Goal: Information Seeking & Learning: Learn about a topic

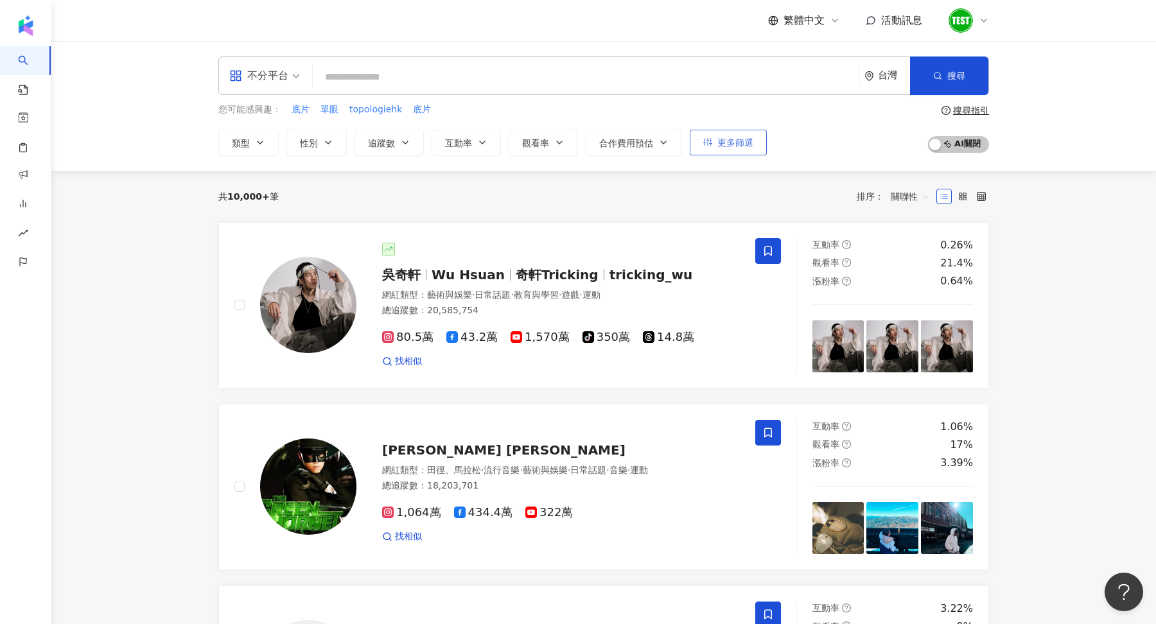
click at [710, 151] on button "更多篩選" at bounding box center [728, 143] width 77 height 26
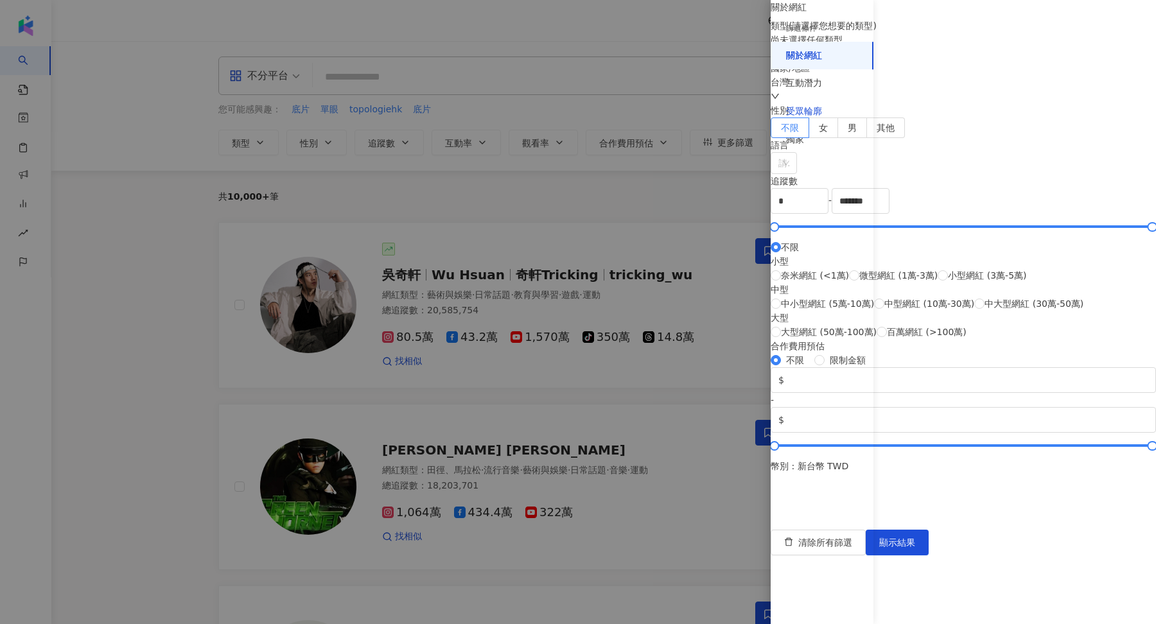
click at [792, 110] on div "受眾輪廓" at bounding box center [804, 111] width 36 height 13
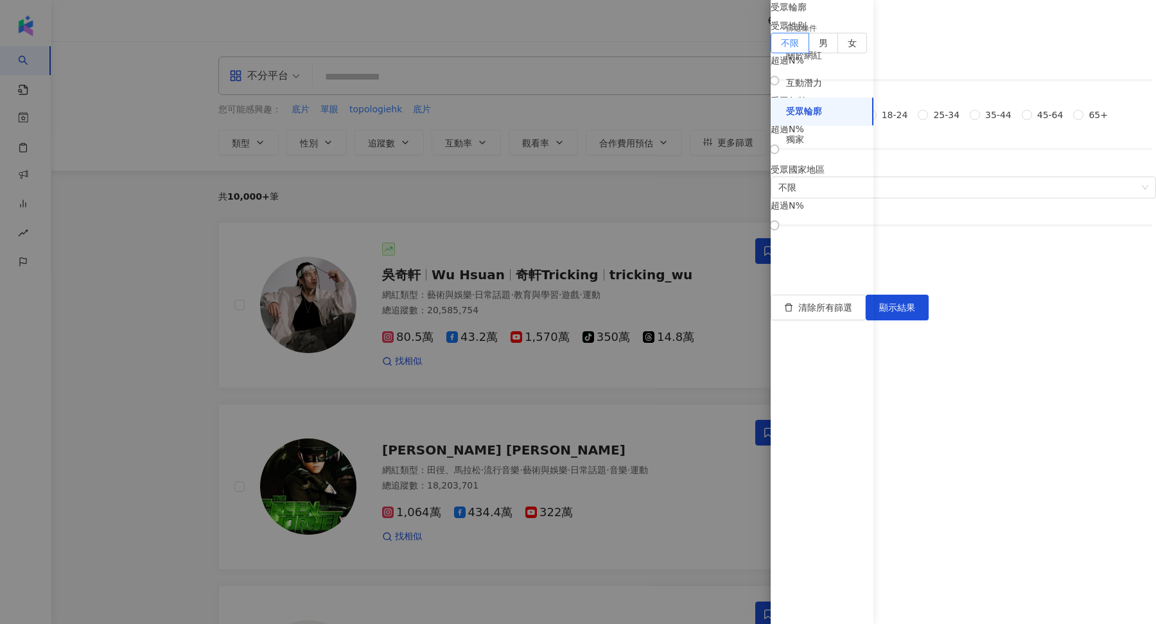
scroll to position [4, 0]
click at [913, 122] on span "18-24" at bounding box center [895, 115] width 37 height 14
drag, startPoint x: 896, startPoint y: 419, endPoint x: 993, endPoint y: 418, distance: 97.0
click at [929, 153] on div at bounding box center [925, 149] width 7 height 7
click at [929, 320] on button "顯示結果" at bounding box center [897, 308] width 63 height 26
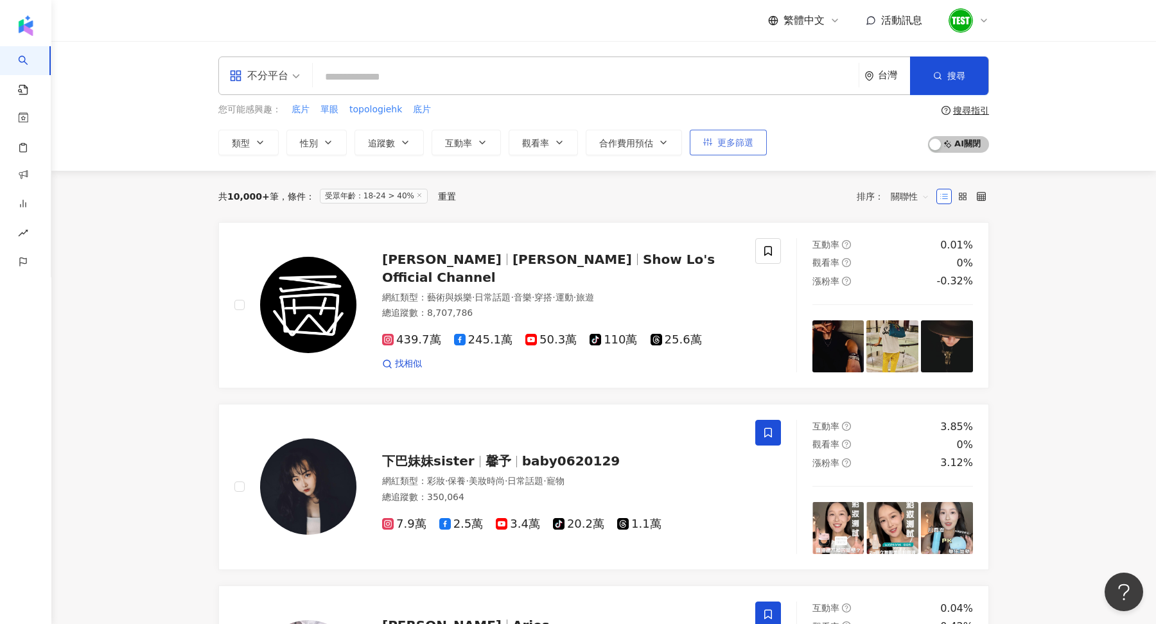
click at [730, 132] on button "更多篩選" at bounding box center [728, 143] width 77 height 26
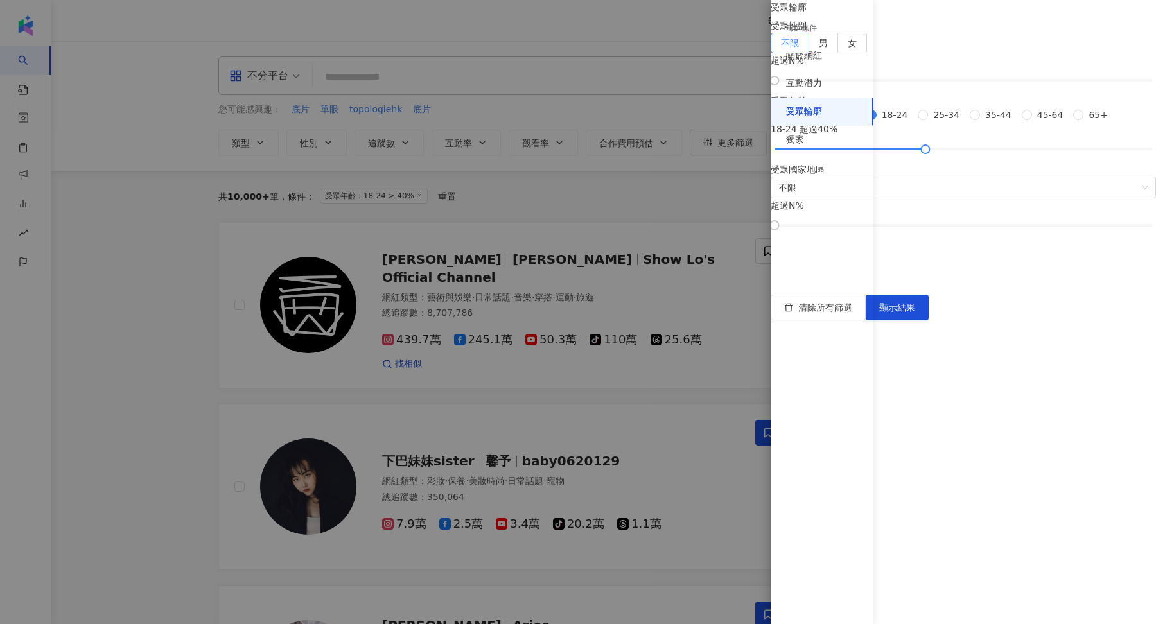
click at [486, 183] on div at bounding box center [578, 312] width 1156 height 624
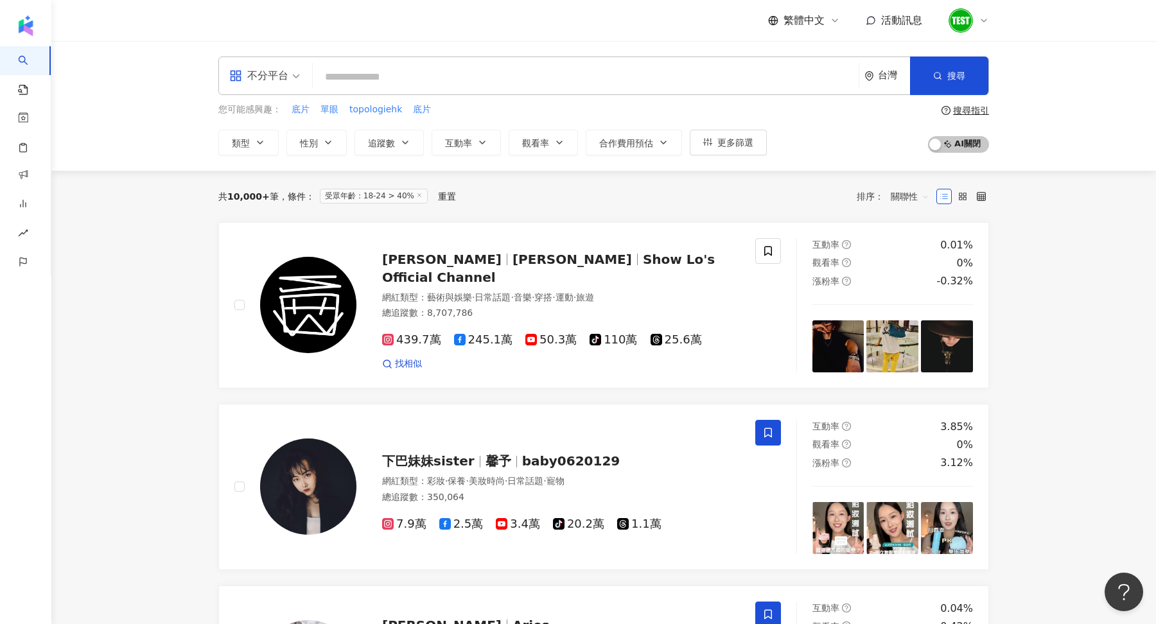
click at [272, 83] on div "不分平台" at bounding box center [258, 75] width 59 height 21
click at [279, 135] on div "Instagram" at bounding box center [268, 135] width 73 height 16
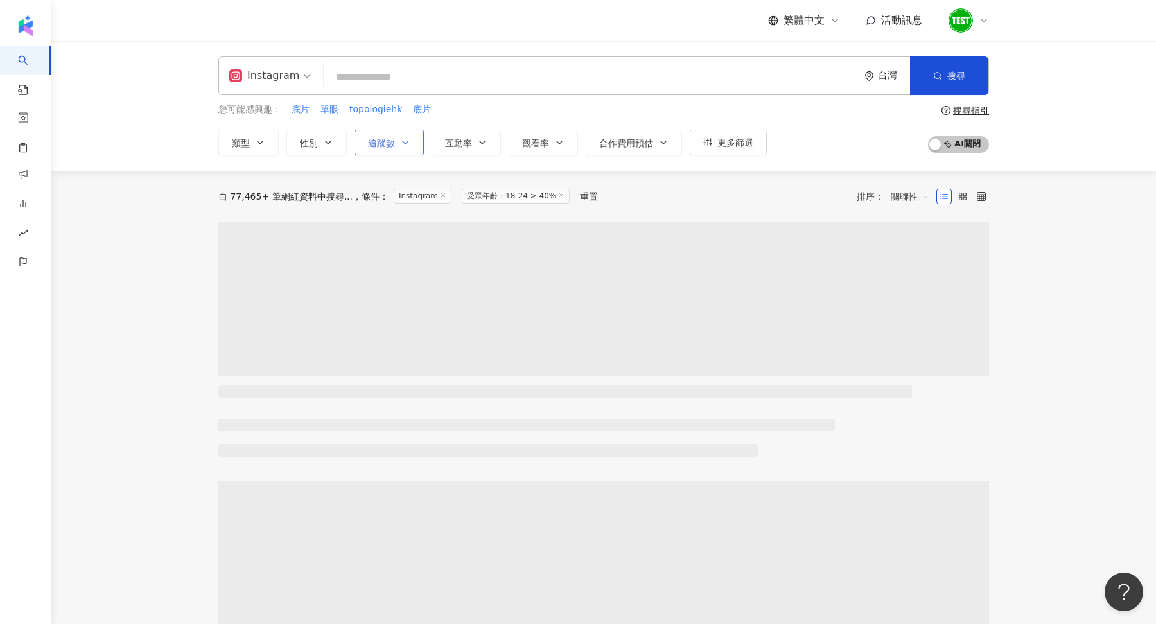
click at [394, 148] on button "追蹤數" at bounding box center [388, 143] width 69 height 26
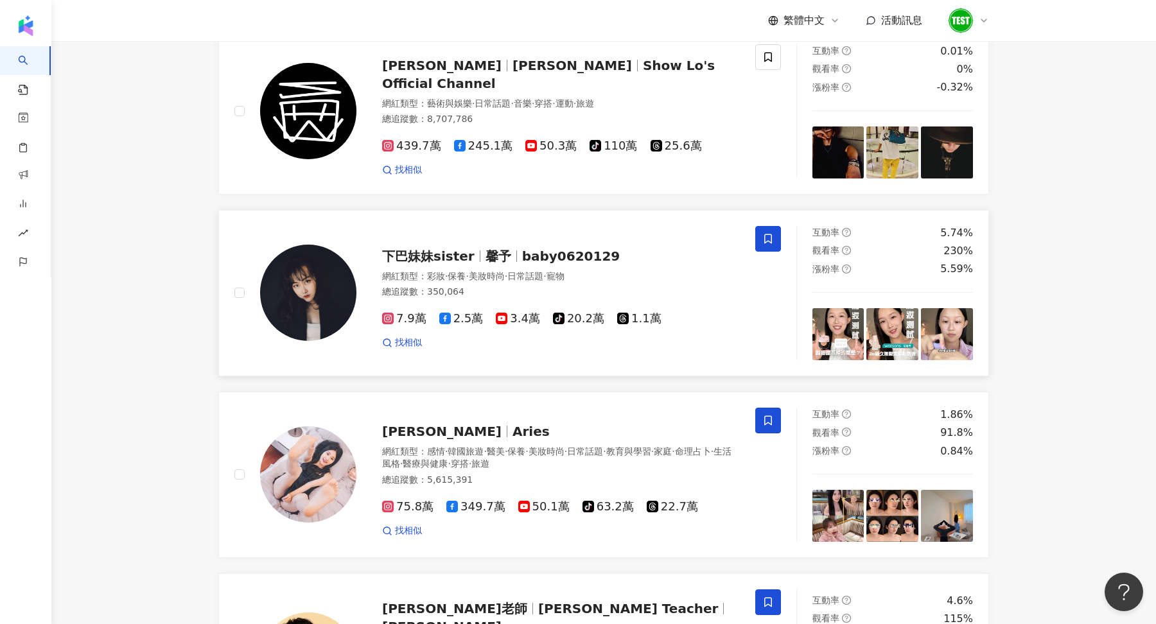
scroll to position [161, 0]
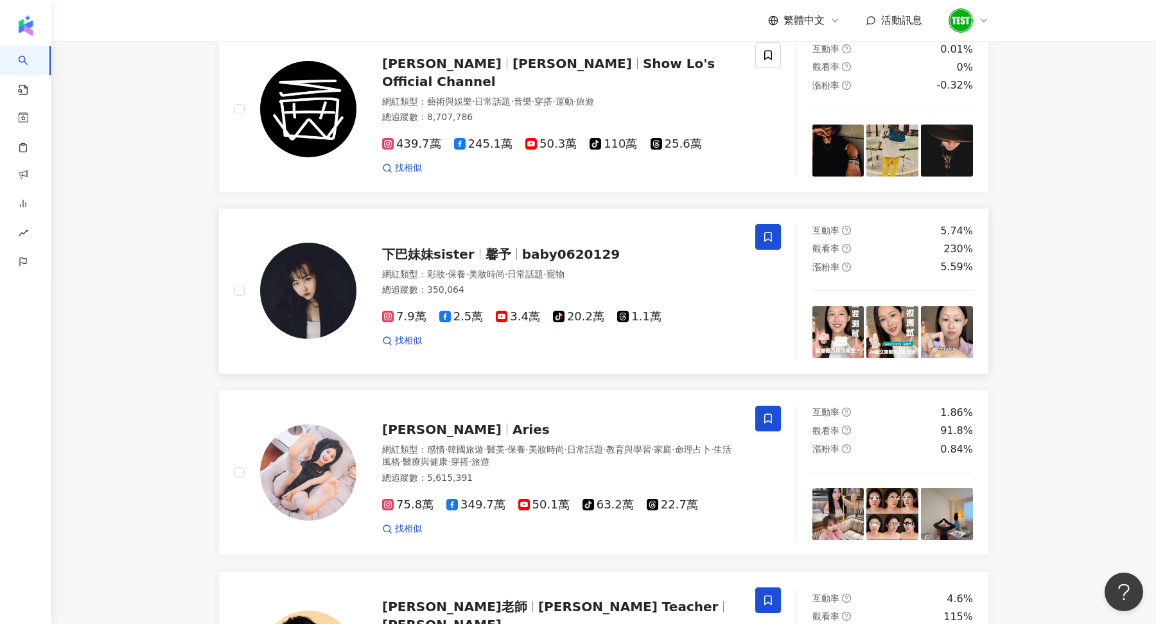
click at [304, 322] on img at bounding box center [308, 291] width 96 height 96
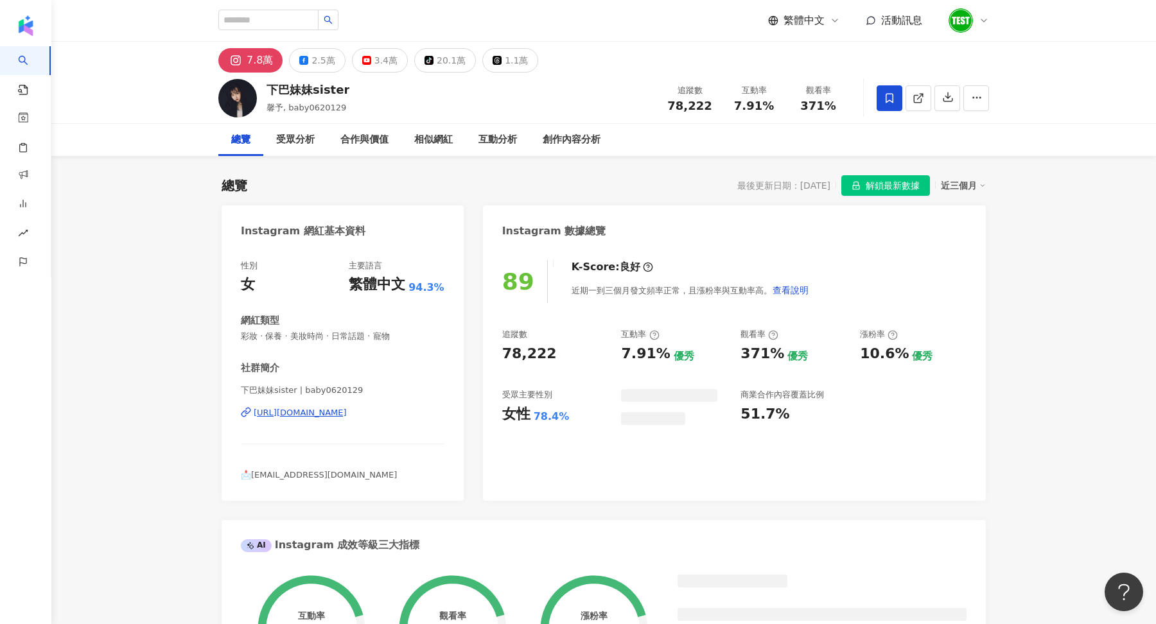
click at [859, 180] on button "解鎖最新數據" at bounding box center [885, 185] width 89 height 21
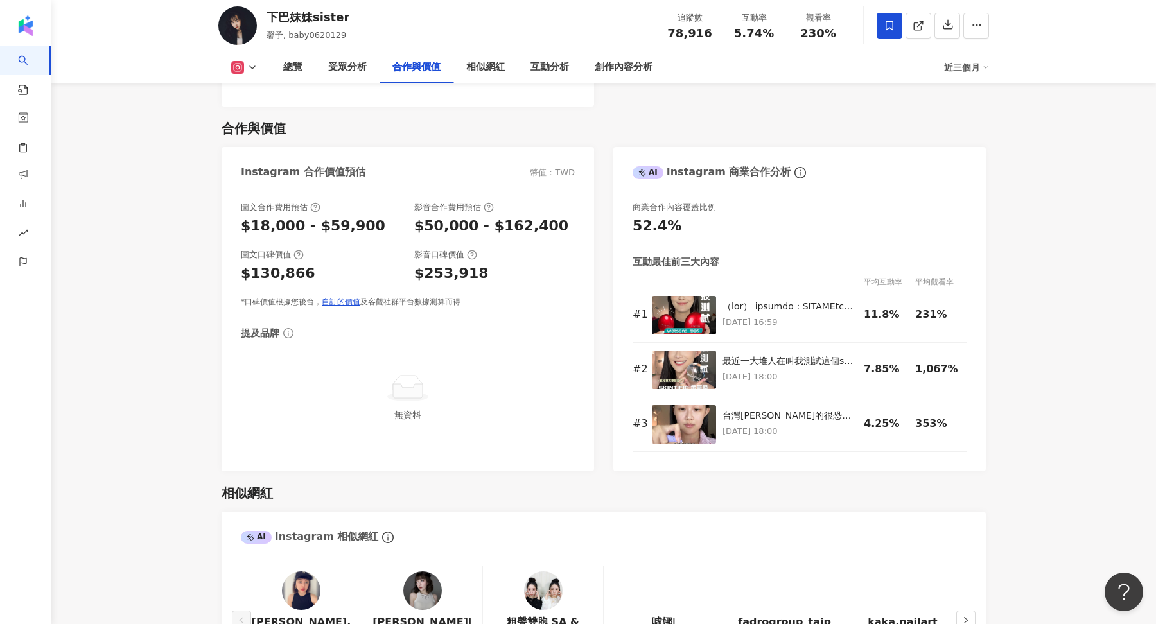
scroll to position [1670, 0]
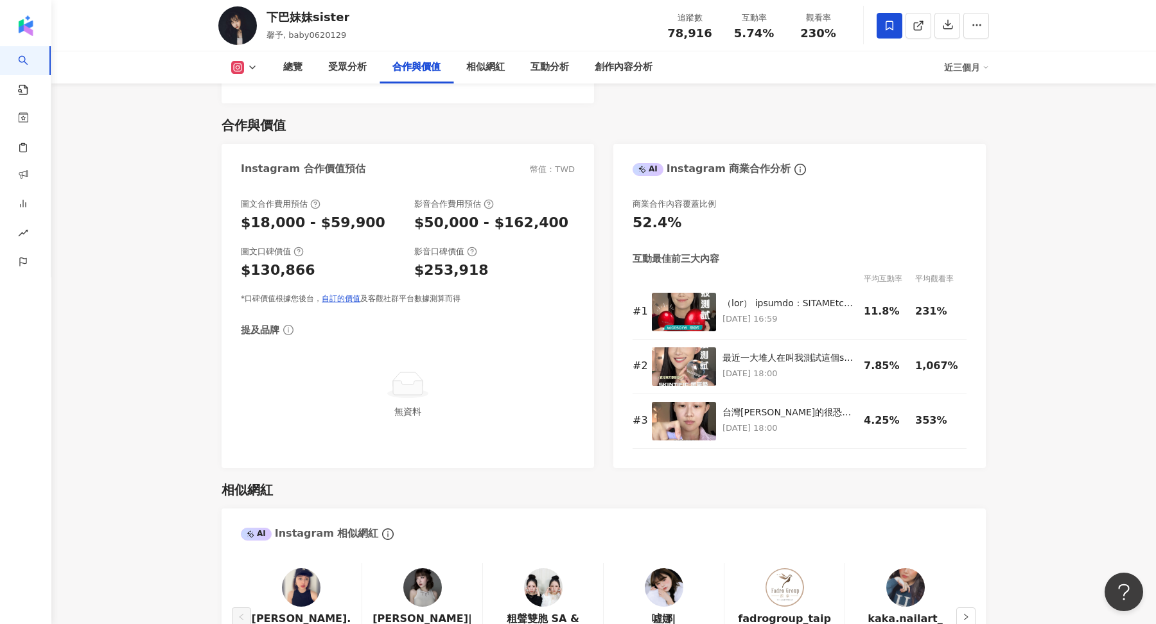
click at [701, 113] on div "合作與價值 Instagram 合作價值預估 幣值：TWD 圖文合作費用預估 $18,000 - $59,900 影音合作費用預估 $50,000 - $16…" at bounding box center [604, 285] width 764 height 365
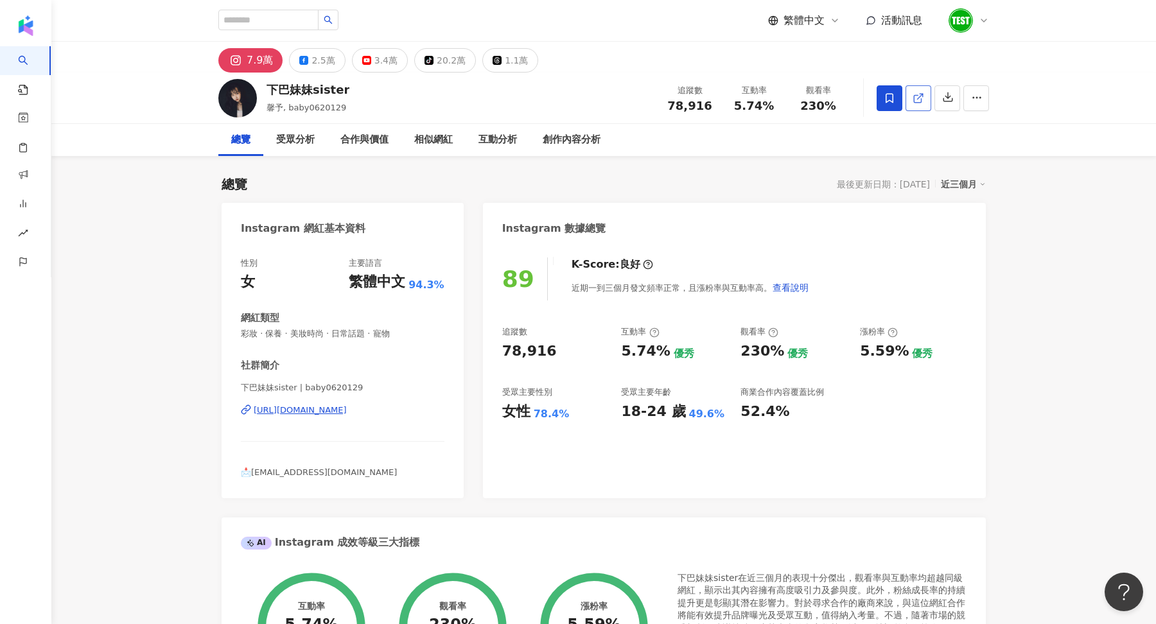
click at [923, 97] on icon at bounding box center [918, 98] width 12 height 12
